Goal: Navigation & Orientation: Find specific page/section

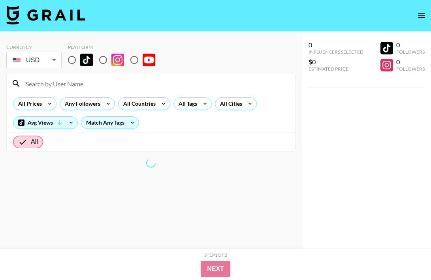
click at [73, 56] on input "radio" at bounding box center [72, 60] width 17 height 17
radio input "true"
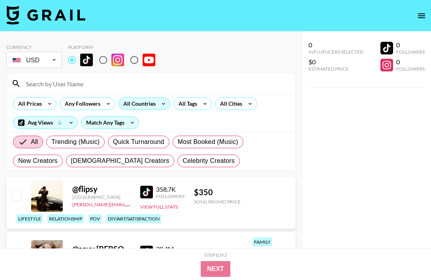
click at [159, 107] on icon at bounding box center [163, 104] width 13 height 12
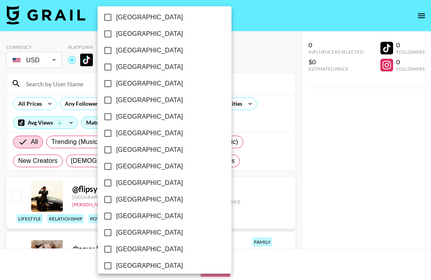
scroll to position [640, 0]
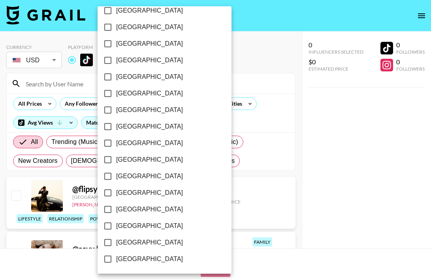
click at [108, 246] on input "[GEOGRAPHIC_DATA]" at bounding box center [107, 242] width 17 height 17
checkbox input "true"
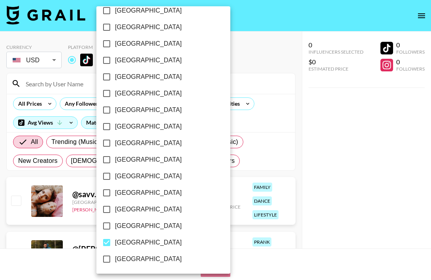
click at [273, 163] on div at bounding box center [215, 140] width 431 height 280
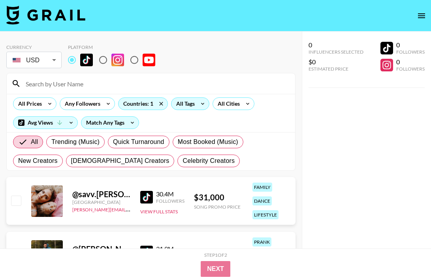
click at [188, 109] on div "All Tags" at bounding box center [183, 104] width 25 height 12
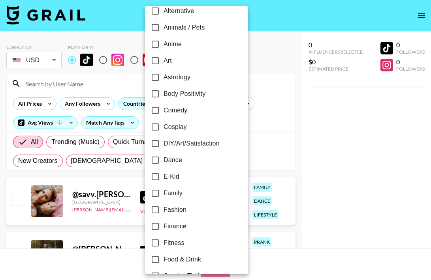
scroll to position [66, 0]
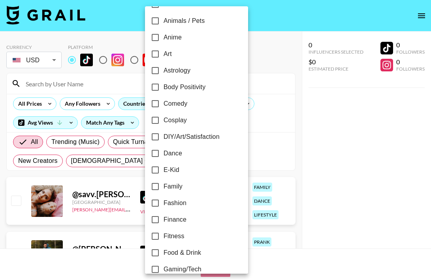
click at [158, 203] on input "Fashion" at bounding box center [155, 203] width 17 height 17
checkbox input "true"
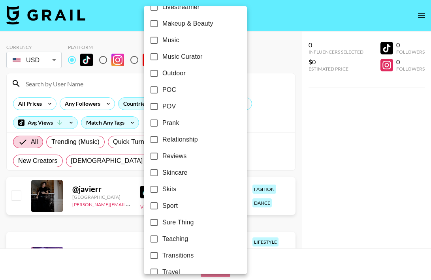
scroll to position [458, 0]
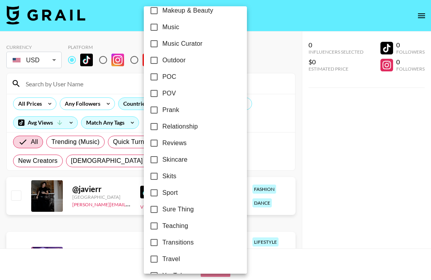
click at [251, 158] on div at bounding box center [215, 140] width 431 height 280
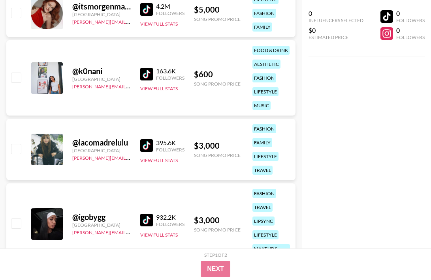
scroll to position [802, 0]
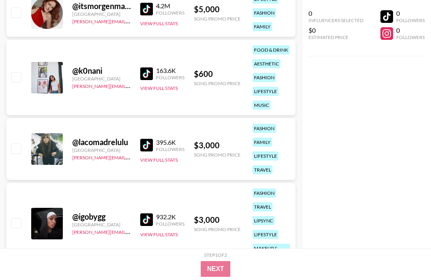
click at [145, 144] on img at bounding box center [146, 145] width 13 height 13
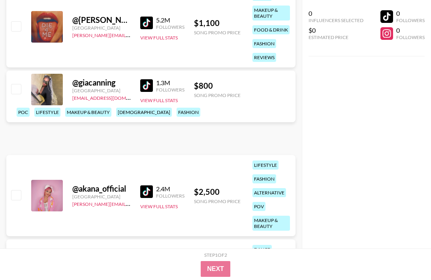
scroll to position [2219, 0]
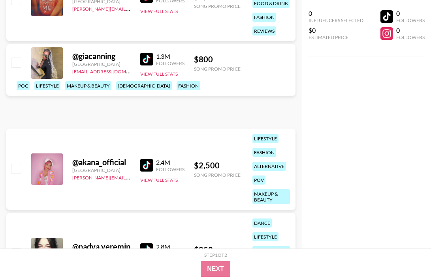
click at [143, 66] on img at bounding box center [146, 59] width 13 height 13
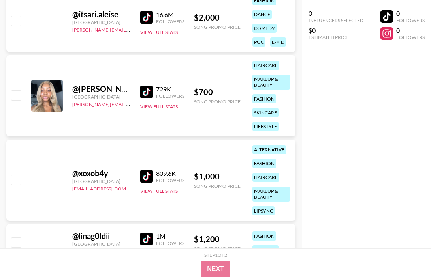
scroll to position [3674, 0]
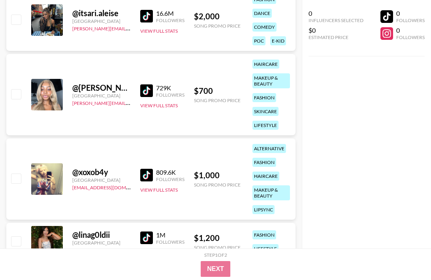
click at [146, 91] on img at bounding box center [146, 90] width 13 height 13
